Goal: Task Accomplishment & Management: Manage account settings

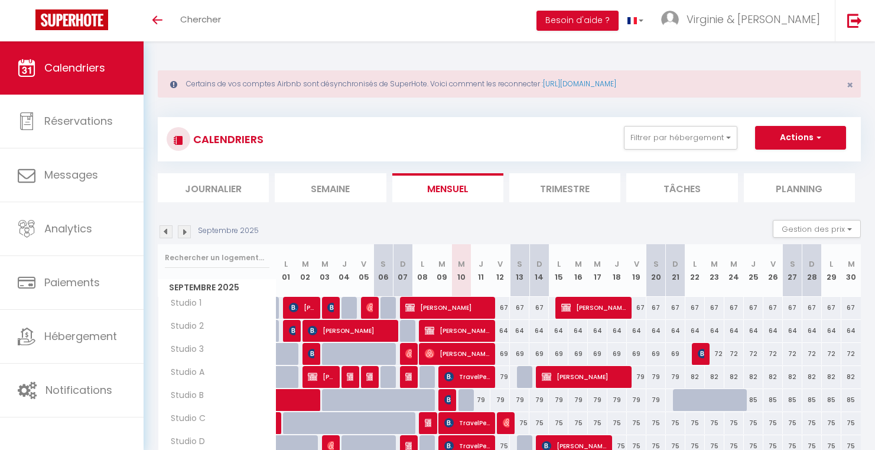
select select
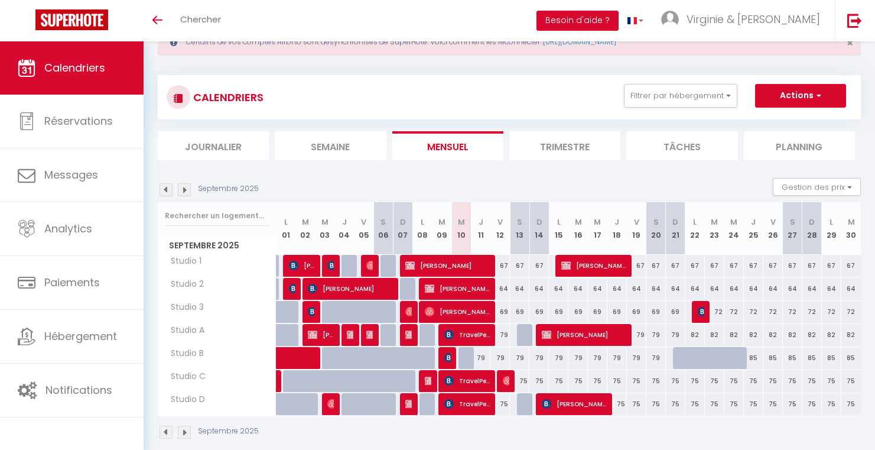
click at [447, 358] on img at bounding box center [448, 357] width 9 height 9
select select "OK"
select select "KO"
select select "0"
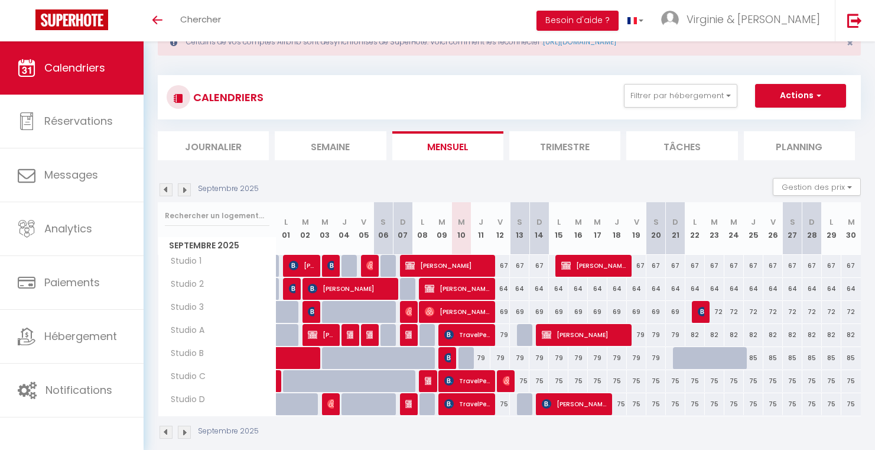
select select "1"
select select
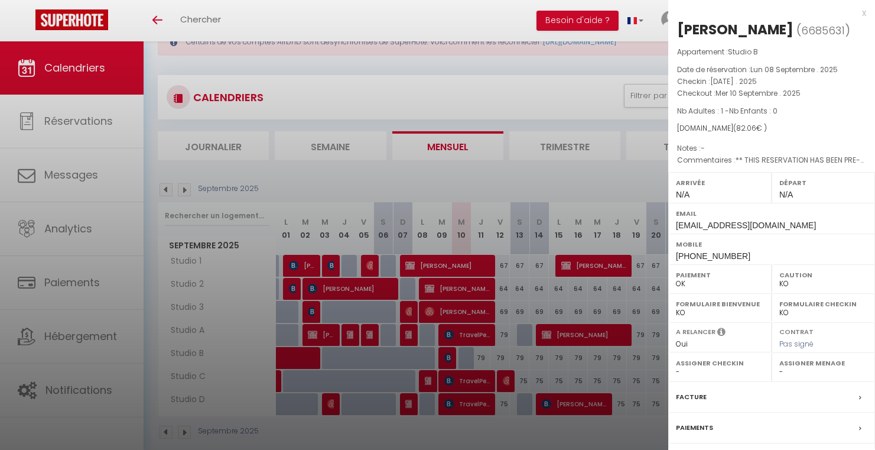
click at [457, 336] on div at bounding box center [437, 225] width 875 height 450
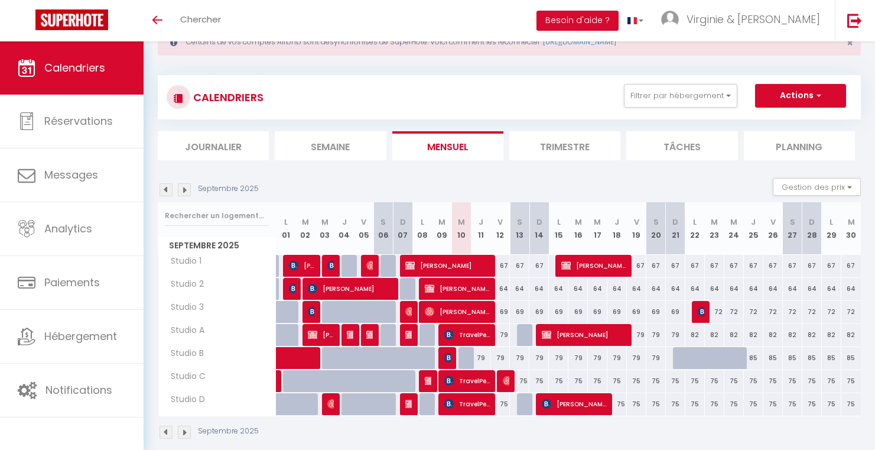
click at [450, 396] on span "TravelPerk S.L.U." at bounding box center [467, 403] width 46 height 22
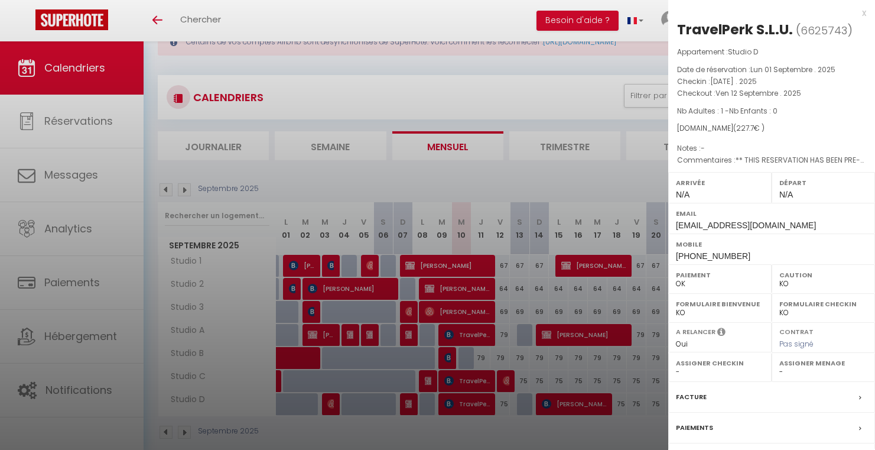
click at [450, 384] on div at bounding box center [437, 225] width 875 height 450
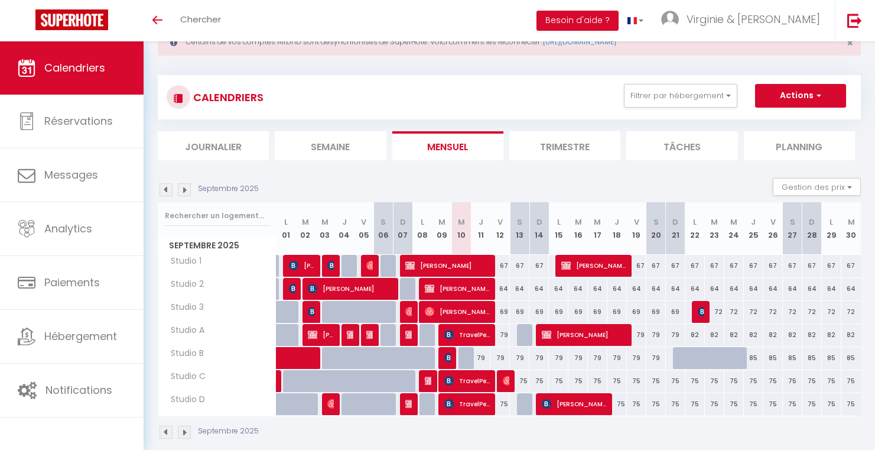
click at [450, 359] on img at bounding box center [448, 357] width 9 height 9
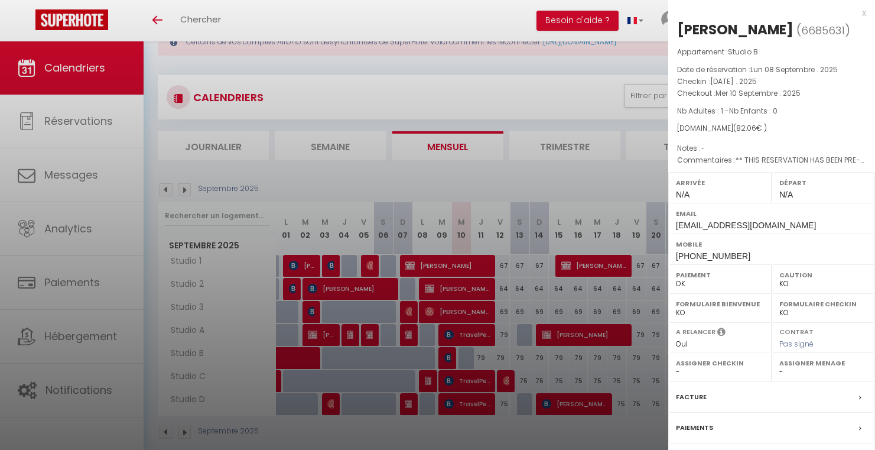
click at [450, 327] on div at bounding box center [437, 225] width 875 height 450
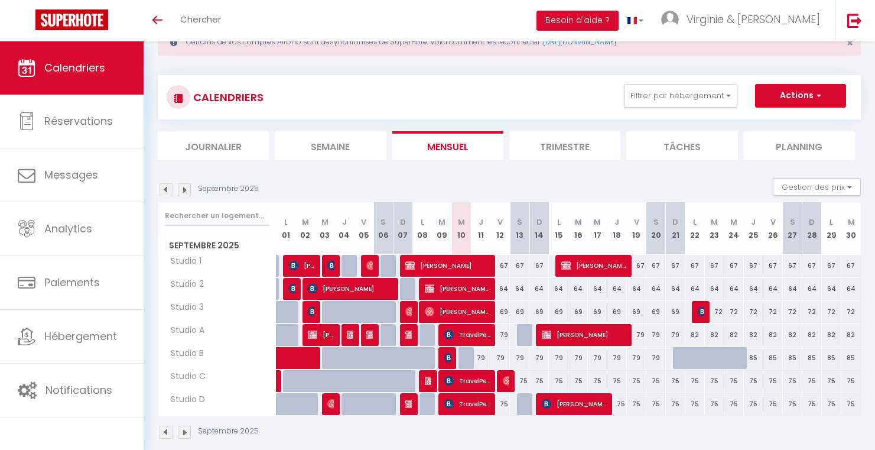
click at [461, 356] on div at bounding box center [469, 358] width 20 height 22
type input "79"
type input "Mer 10 Septembre 2025"
type input "Jeu 11 Septembre 2025"
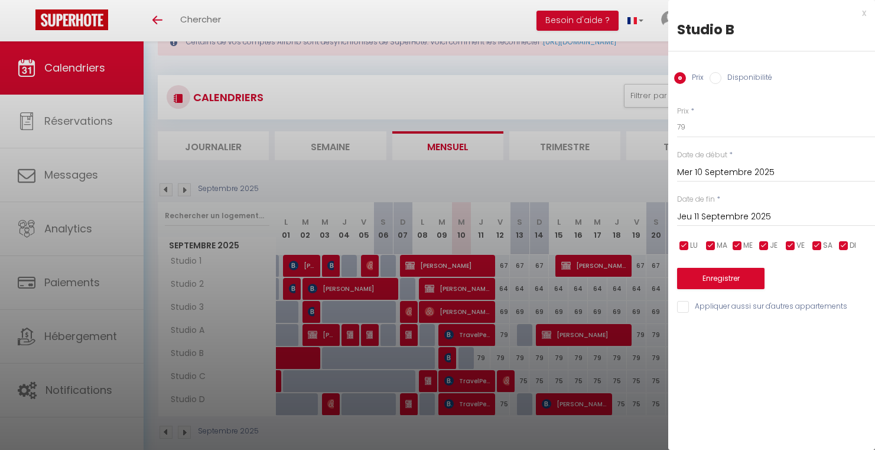
click at [863, 13] on div "x" at bounding box center [767, 13] width 198 height 14
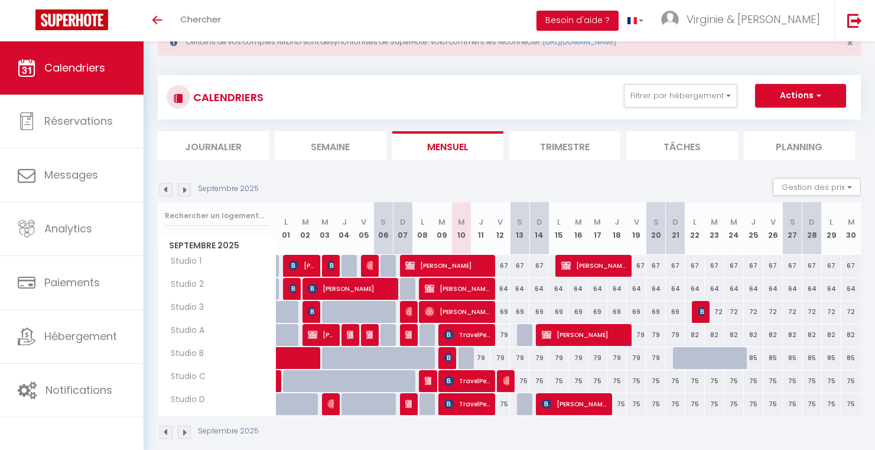
click at [465, 358] on div at bounding box center [469, 358] width 20 height 22
type input "79"
type input "Mer 10 Septembre 2025"
type input "Jeu 11 Septembre 2025"
